Goal: Task Accomplishment & Management: Complete application form

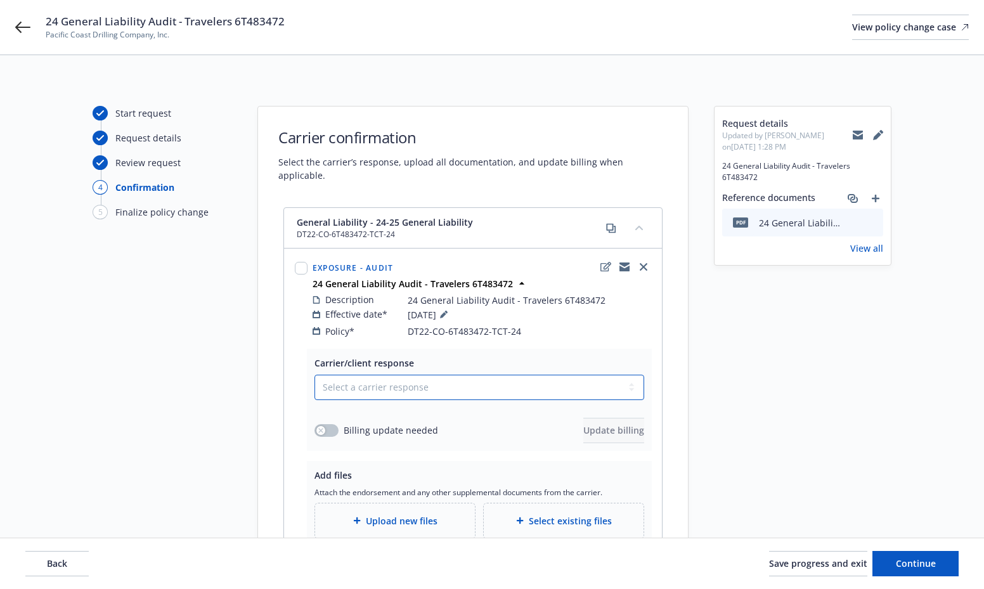
click at [373, 376] on select "Select a carrier response Accepted Accepted with revision No endorsement needed…" at bounding box center [479, 387] width 330 height 25
select select "ACCEPTED"
click at [314, 375] on select "Select a carrier response Accepted Accepted with revision No endorsement needed…" at bounding box center [479, 387] width 330 height 25
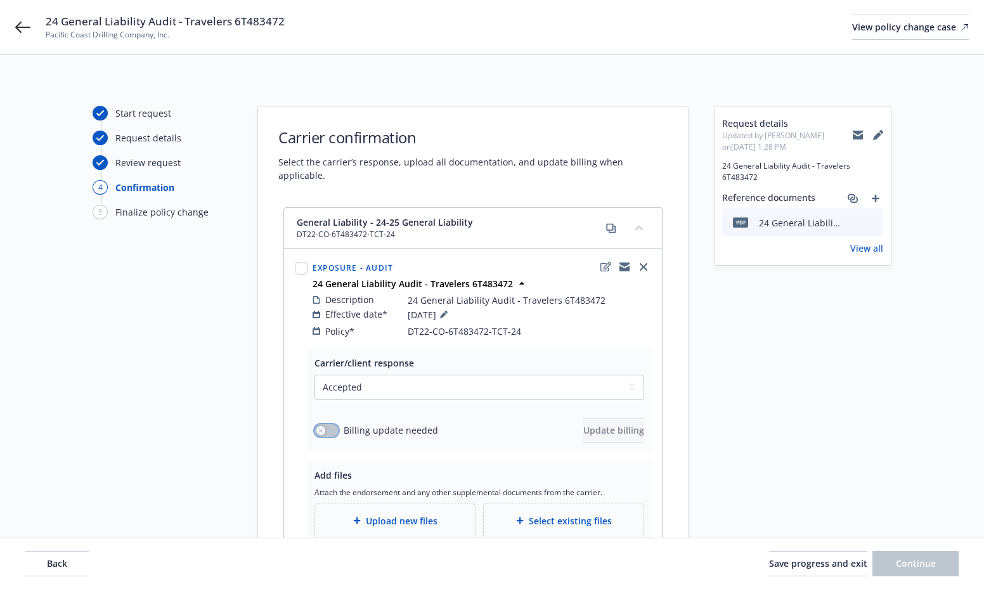
click at [321, 426] on div "button" at bounding box center [320, 430] width 9 height 9
click at [583, 424] on span "Update billing" at bounding box center [613, 430] width 61 height 12
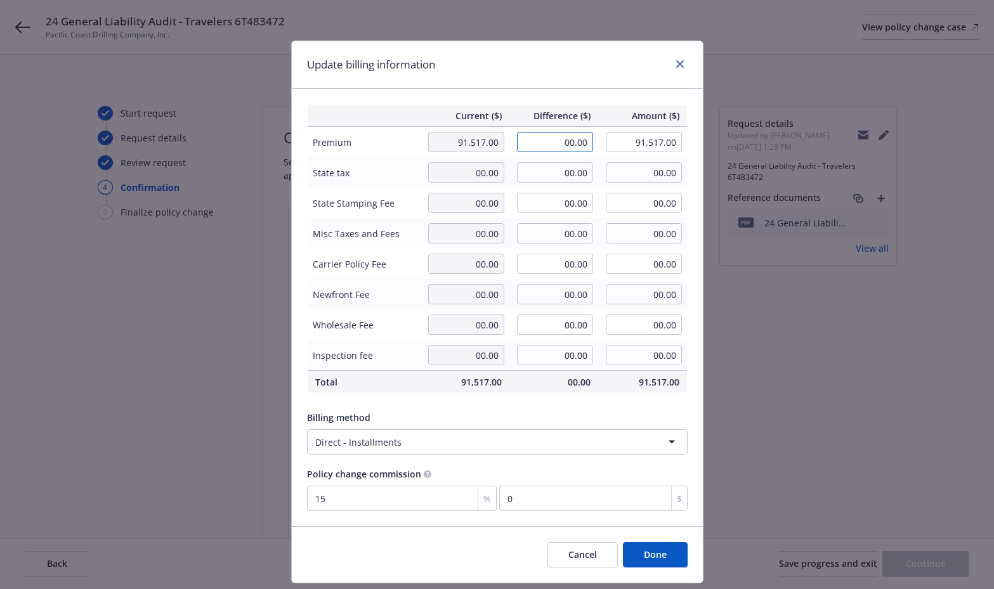
click at [538, 147] on input "00.00" at bounding box center [555, 142] width 76 height 20
type input "67,385.00"
type input "158,902.00"
type input "10107.75"
click at [562, 415] on div "Billing method" at bounding box center [497, 417] width 380 height 13
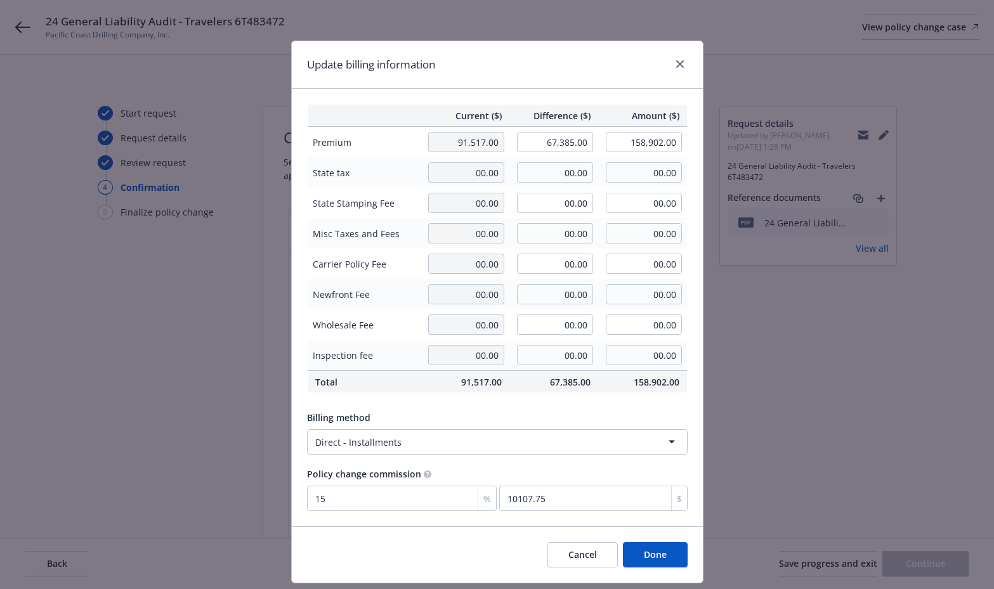
click at [646, 555] on button "Done" at bounding box center [655, 554] width 65 height 25
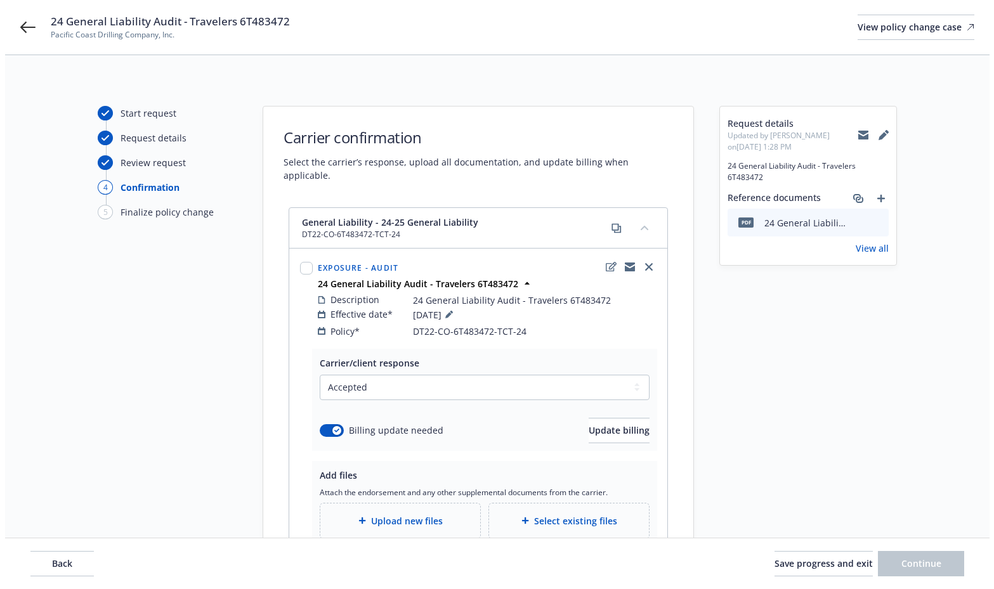
scroll to position [124, 0]
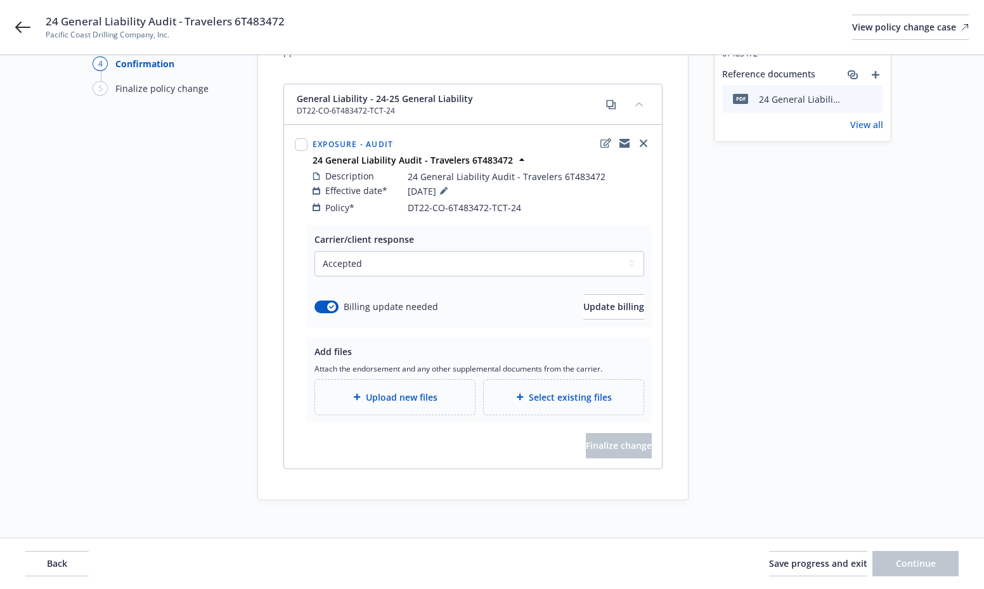
click at [560, 380] on div "Select existing files" at bounding box center [564, 397] width 160 height 35
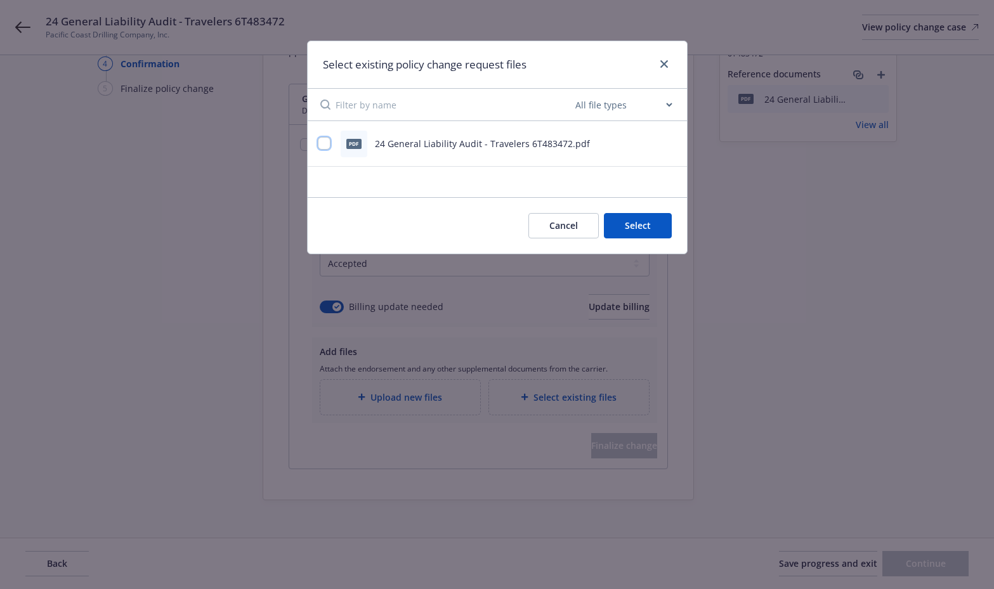
click at [322, 142] on input "checkbox" at bounding box center [324, 143] width 13 height 13
checkbox input "true"
click at [628, 230] on button "Select 1 file" at bounding box center [625, 225] width 91 height 25
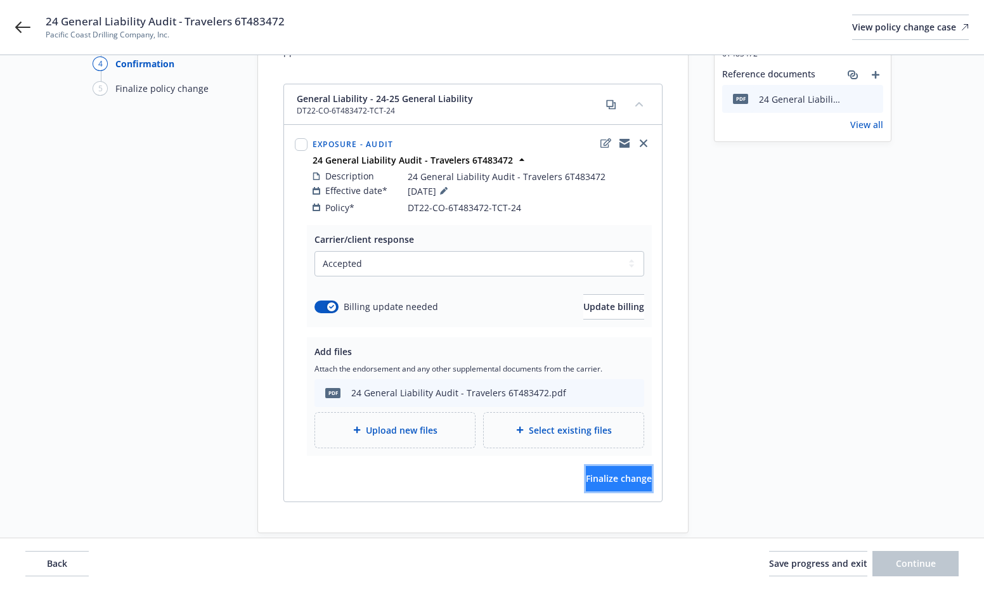
click at [610, 472] on span "Finalize change" at bounding box center [619, 478] width 66 height 12
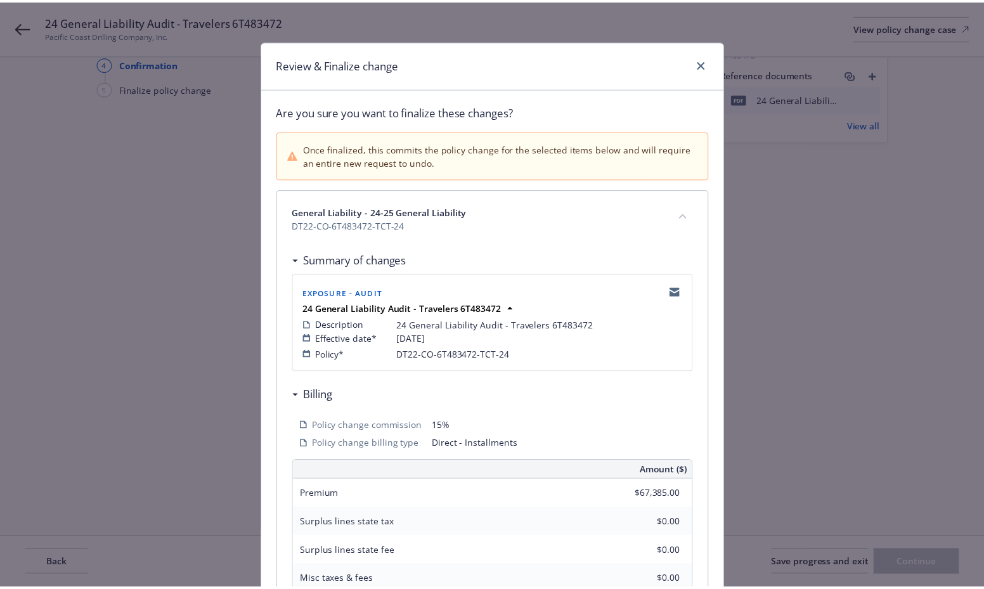
scroll to position [268, 0]
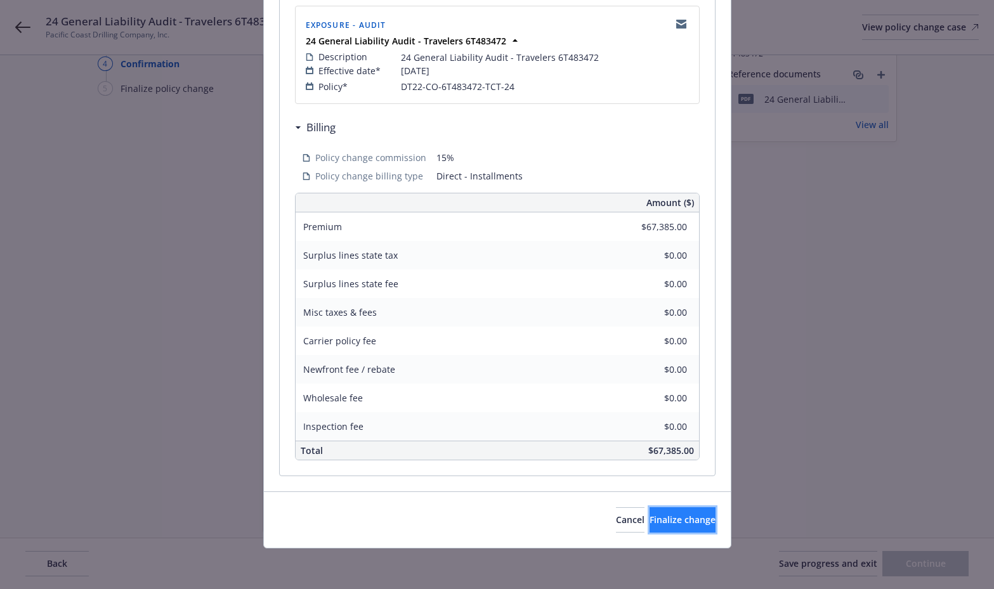
click at [673, 516] on span "Finalize change" at bounding box center [682, 520] width 66 height 12
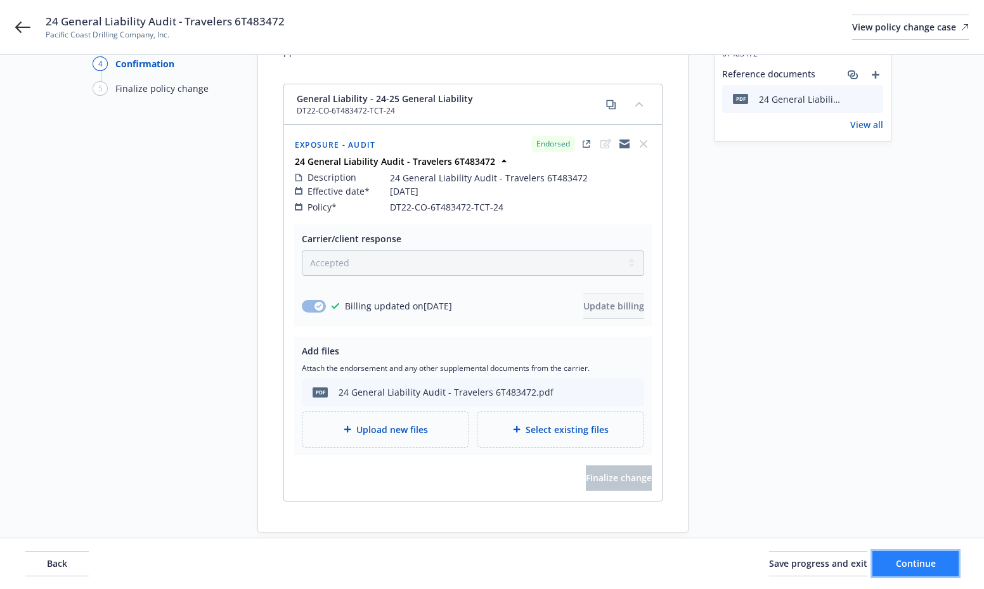
click at [942, 566] on button "Continue" at bounding box center [915, 563] width 86 height 25
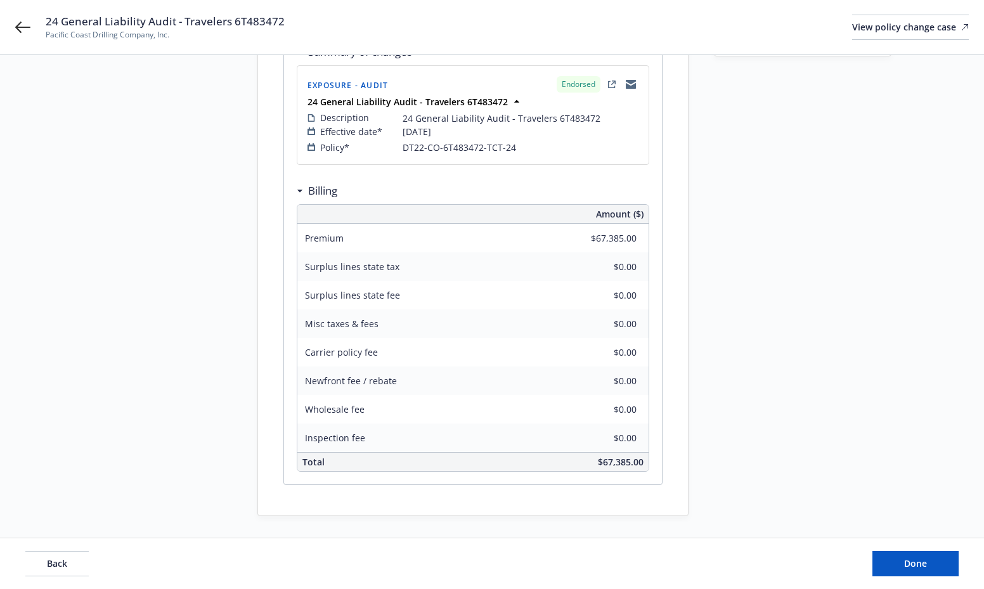
scroll to position [238, 0]
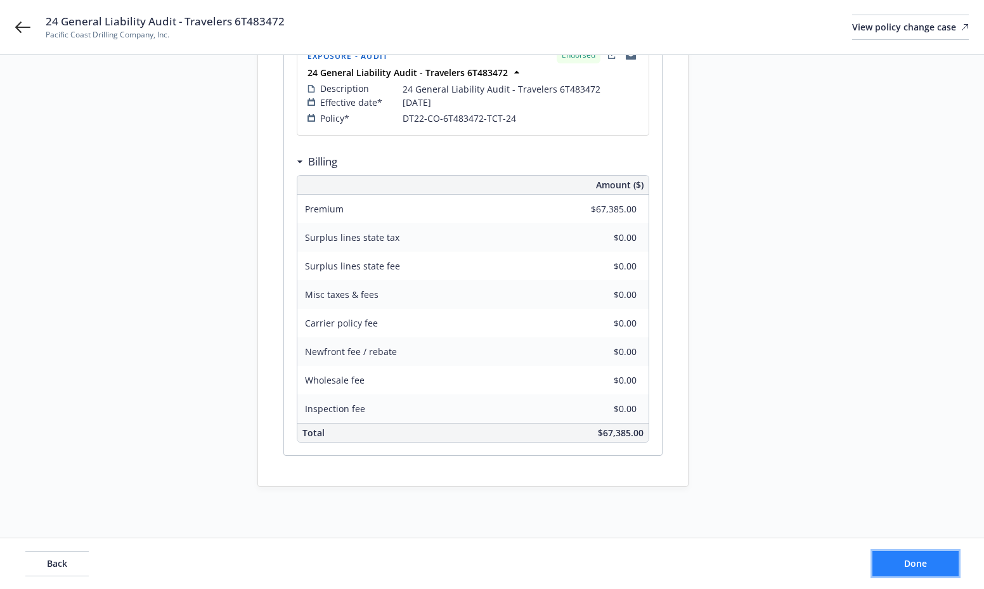
click at [931, 565] on button "Done" at bounding box center [915, 563] width 86 height 25
